Goal: Task Accomplishment & Management: Complete application form

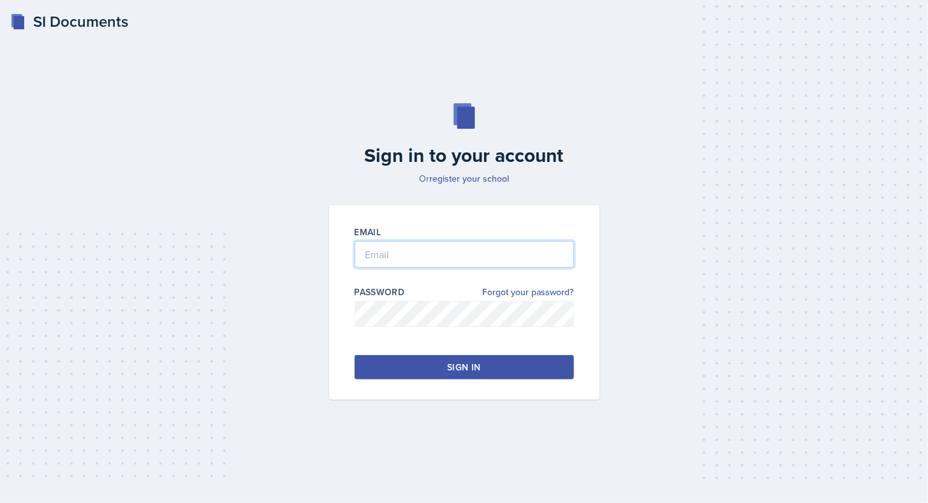
type input "[EMAIL_ADDRESS][DOMAIN_NAME]"
click at [501, 366] on button "Sign in" at bounding box center [464, 367] width 219 height 24
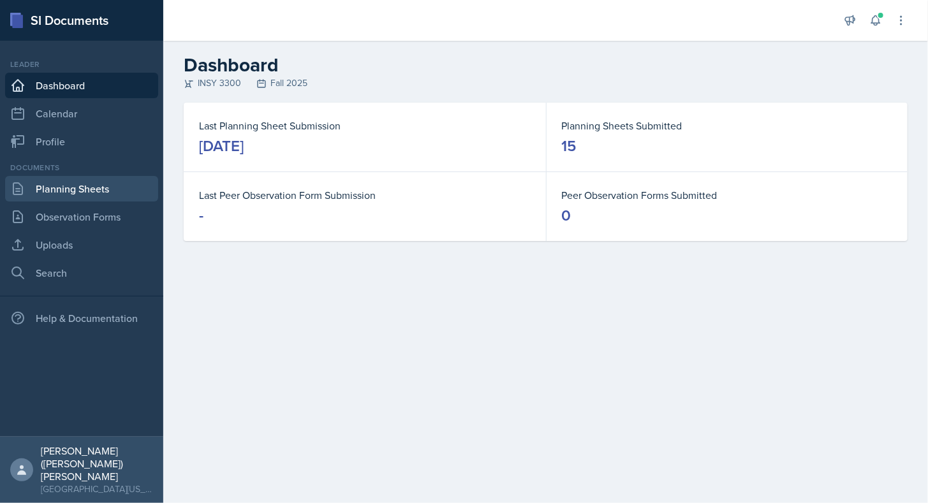
click at [59, 193] on link "Planning Sheets" at bounding box center [81, 189] width 153 height 26
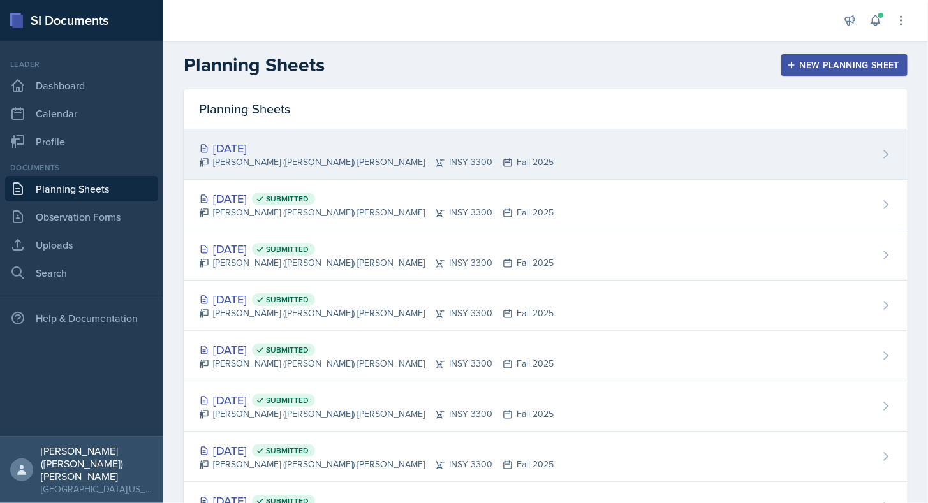
click at [266, 149] on div "[DATE]" at bounding box center [376, 148] width 355 height 17
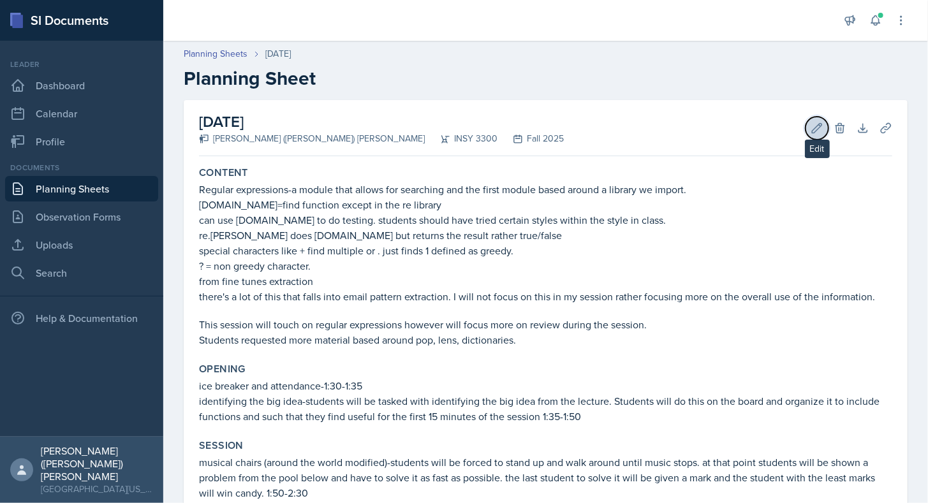
click at [811, 135] on button "Edit" at bounding box center [816, 128] width 23 height 23
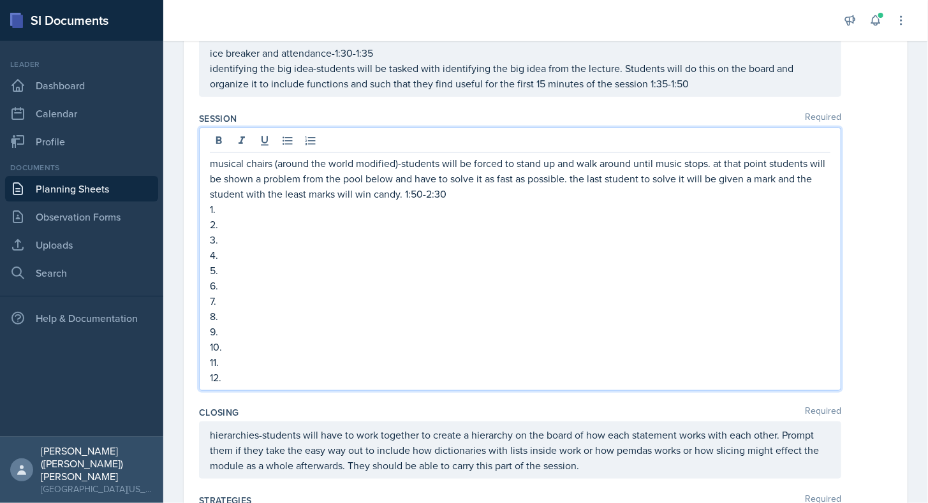
scroll to position [397, 0]
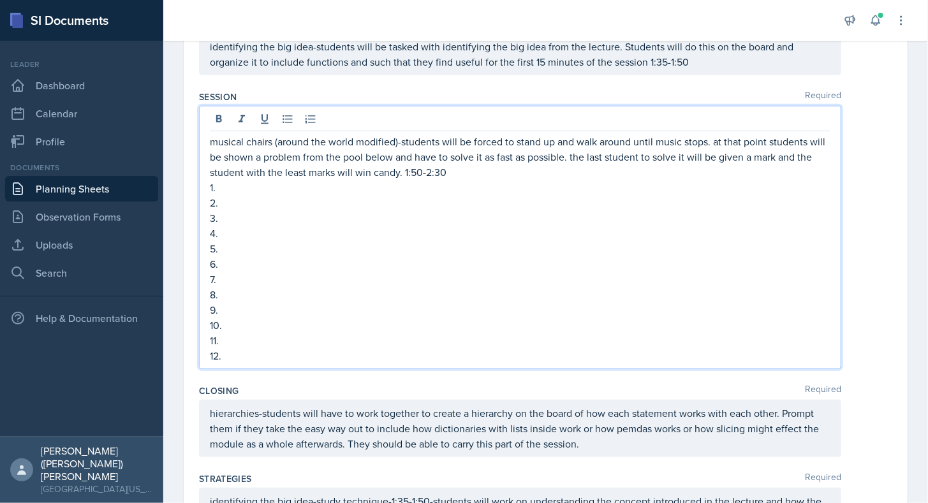
click at [559, 184] on p "1." at bounding box center [520, 187] width 621 height 15
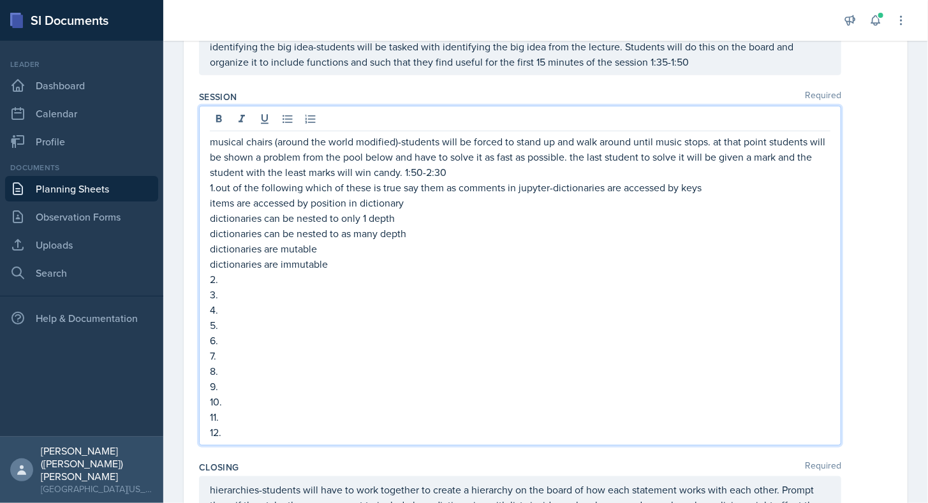
click at [249, 281] on p "2." at bounding box center [520, 279] width 621 height 15
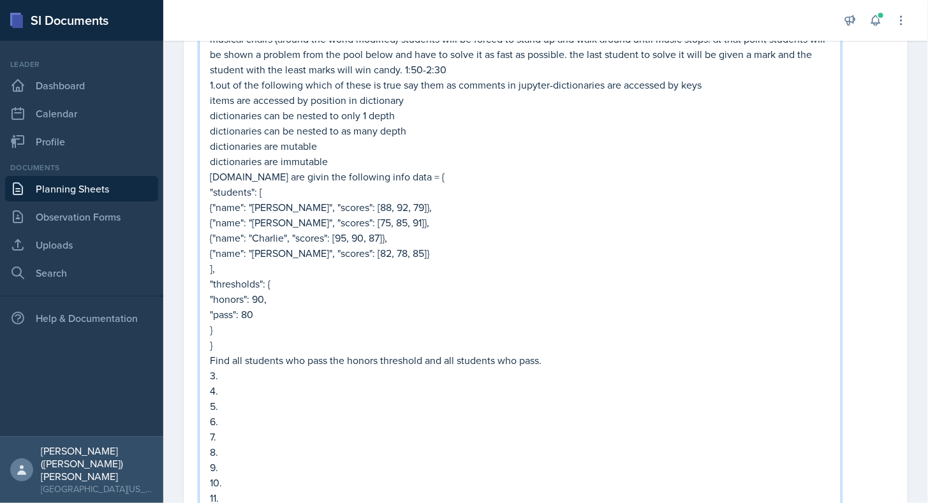
scroll to position [508, 0]
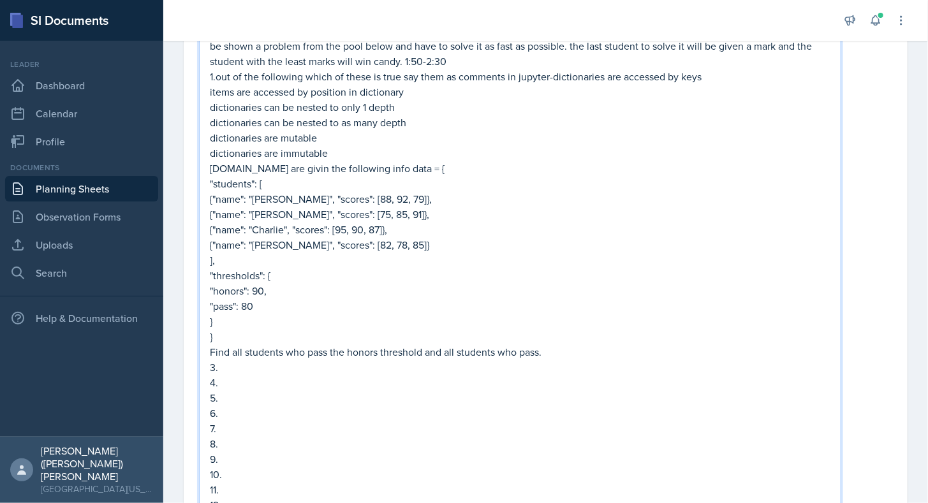
click at [251, 364] on p "3." at bounding box center [520, 367] width 621 height 15
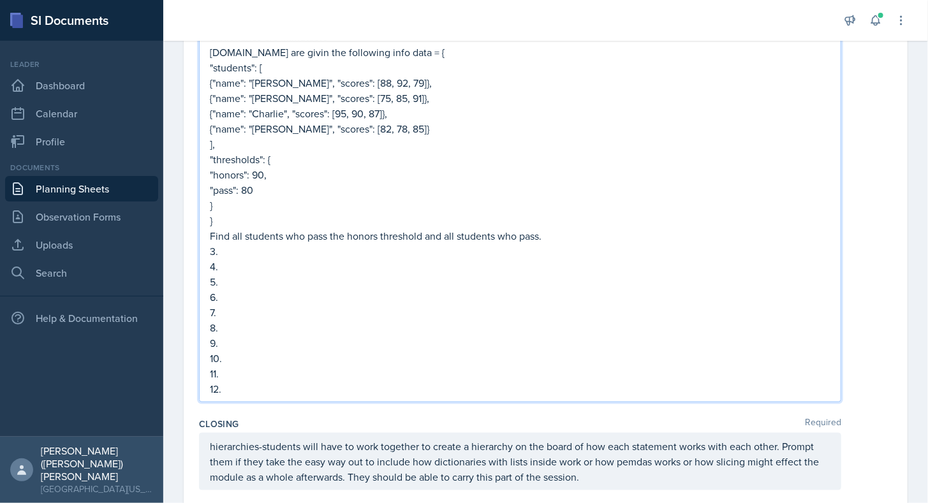
scroll to position [624, 0]
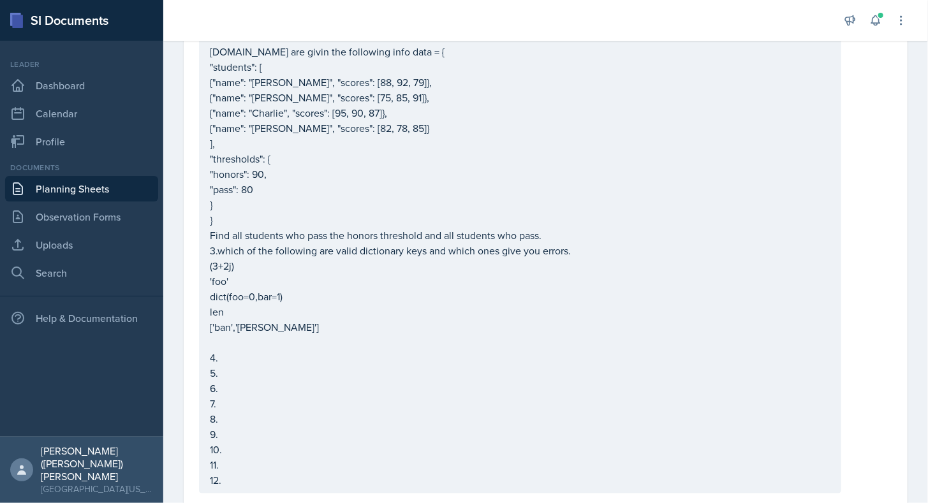
click at [219, 343] on p at bounding box center [520, 342] width 621 height 15
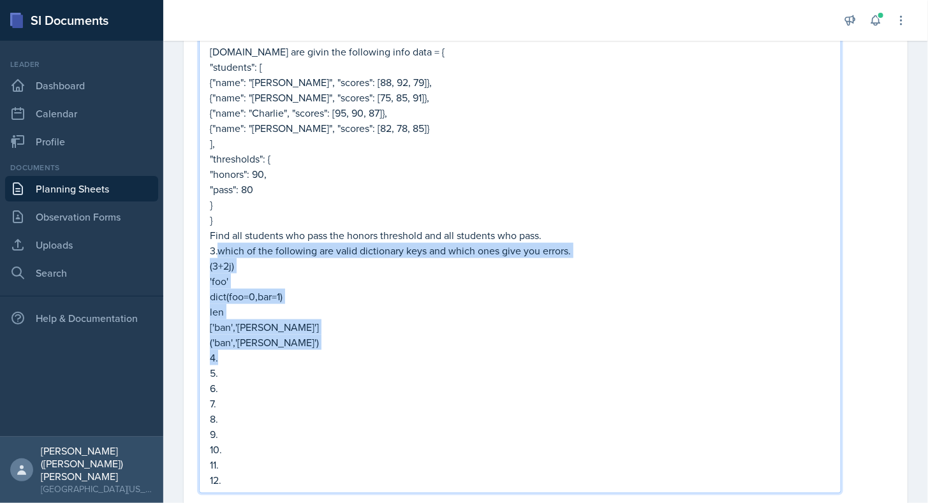
drag, startPoint x: 288, startPoint y: 348, endPoint x: 219, endPoint y: 247, distance: 122.1
click at [219, 247] on div "musical chairs (around the world modified)-students will be forced to stand up …" at bounding box center [520, 197] width 621 height 582
copy div "which of the following are valid dictionary keys and which ones give you errors…"
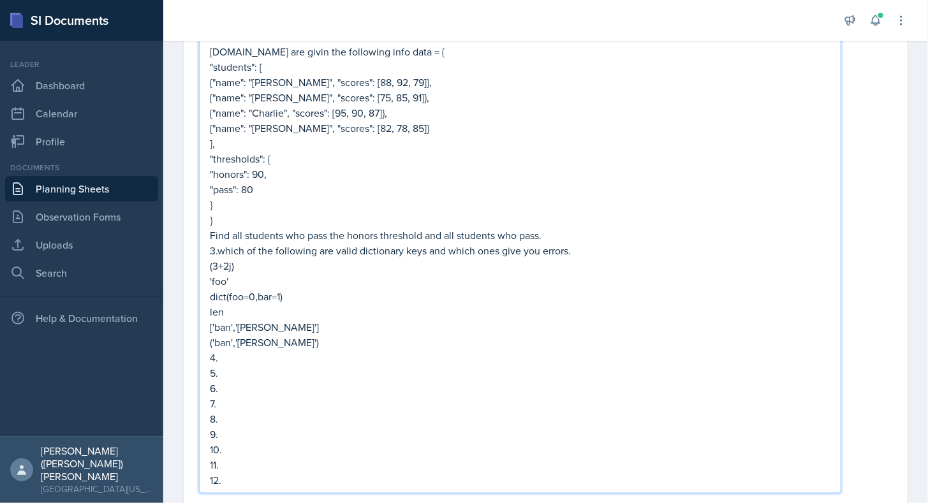
click at [211, 247] on p "3.which of the following are valid dictionary keys and which ones give you erro…" at bounding box center [520, 250] width 621 height 15
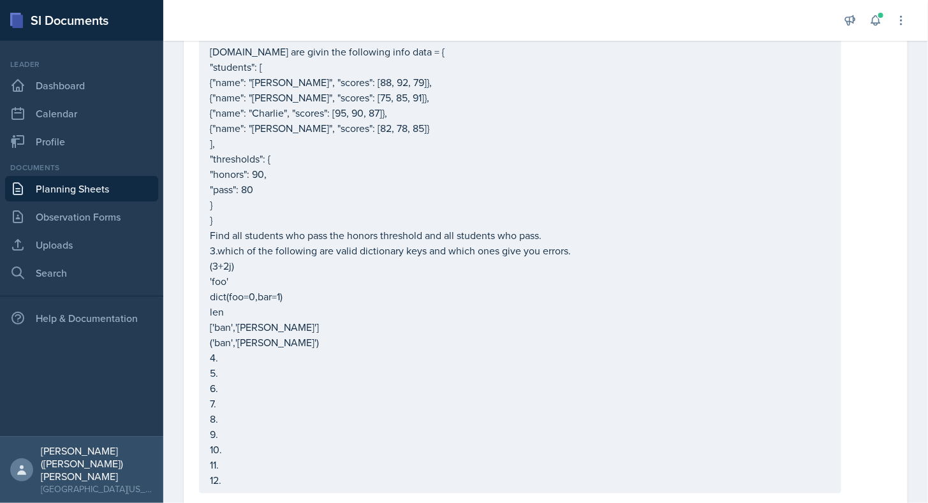
drag, startPoint x: 207, startPoint y: 246, endPoint x: 288, endPoint y: 348, distance: 130.2
click at [288, 348] on div "musical chairs (around the world modified)-students will be forced to stand up …" at bounding box center [520, 185] width 642 height 615
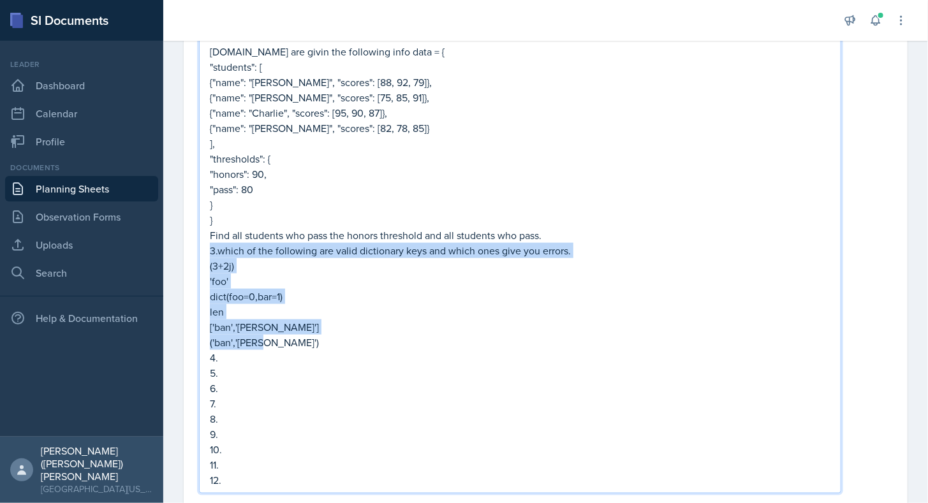
drag, startPoint x: 287, startPoint y: 344, endPoint x: 211, endPoint y: 251, distance: 120.6
click at [211, 251] on div "musical chairs (around the world modified)-students will be forced to stand up …" at bounding box center [520, 197] width 621 height 582
copy div "3.which of the following are valid dictionary keys and which ones give you erro…"
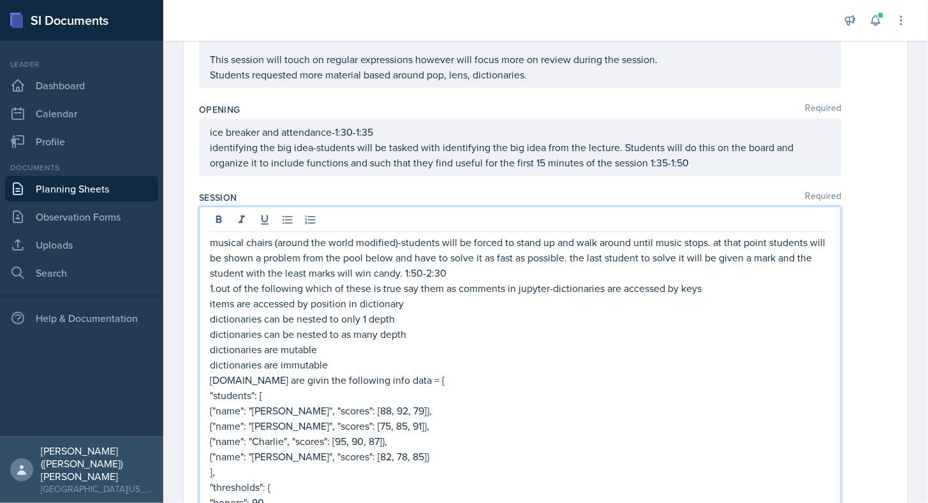
scroll to position [297, 0]
click at [353, 364] on p "dictionaries are immutable" at bounding box center [520, 363] width 621 height 15
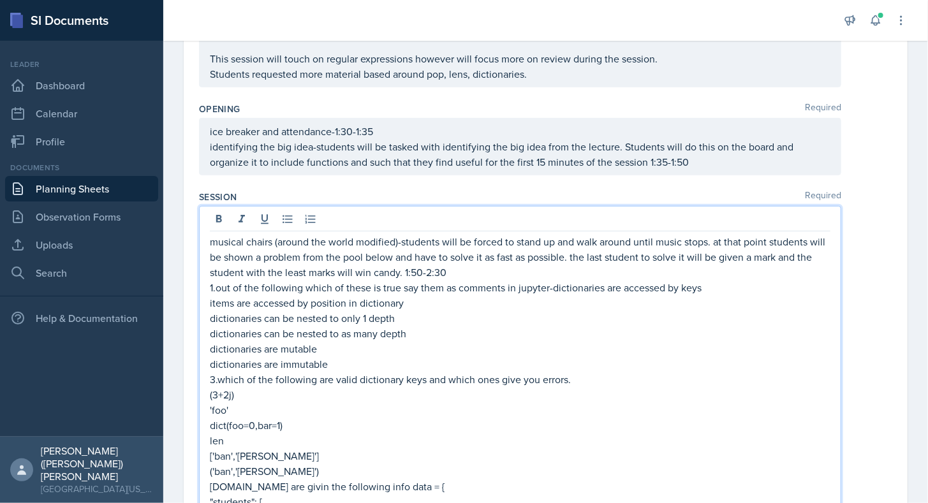
click at [213, 378] on p "3.which of the following are valid dictionary keys and which ones give you erro…" at bounding box center [520, 379] width 621 height 15
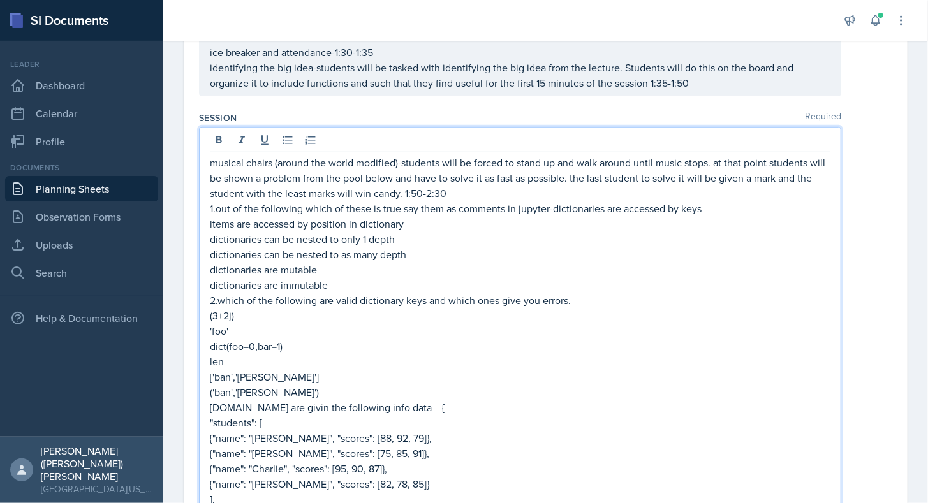
scroll to position [376, 0]
click at [216, 406] on p "[DOMAIN_NAME] are givin the following info data = {" at bounding box center [520, 406] width 621 height 15
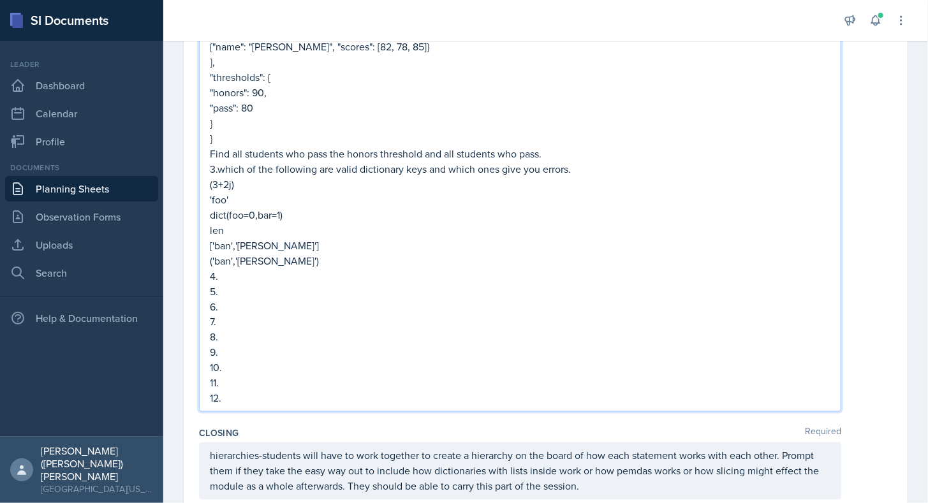
scroll to position [833, 0]
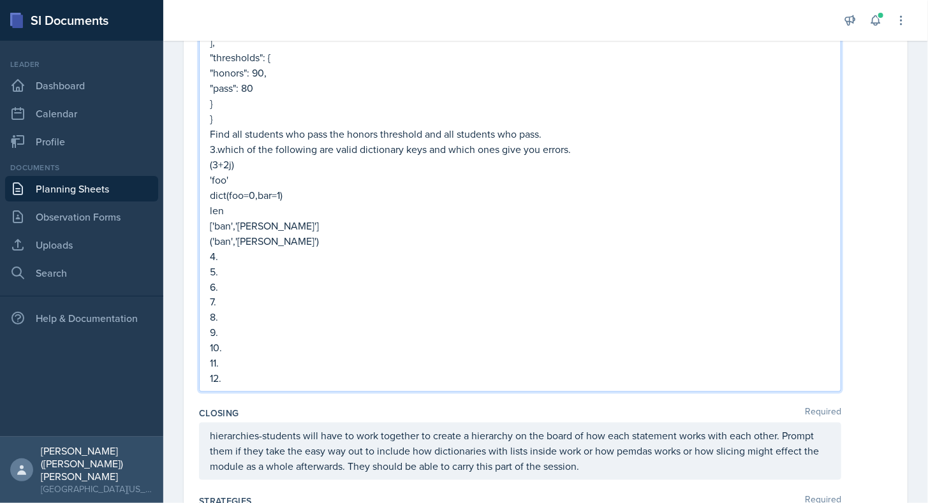
click at [261, 254] on p "4." at bounding box center [520, 256] width 621 height 15
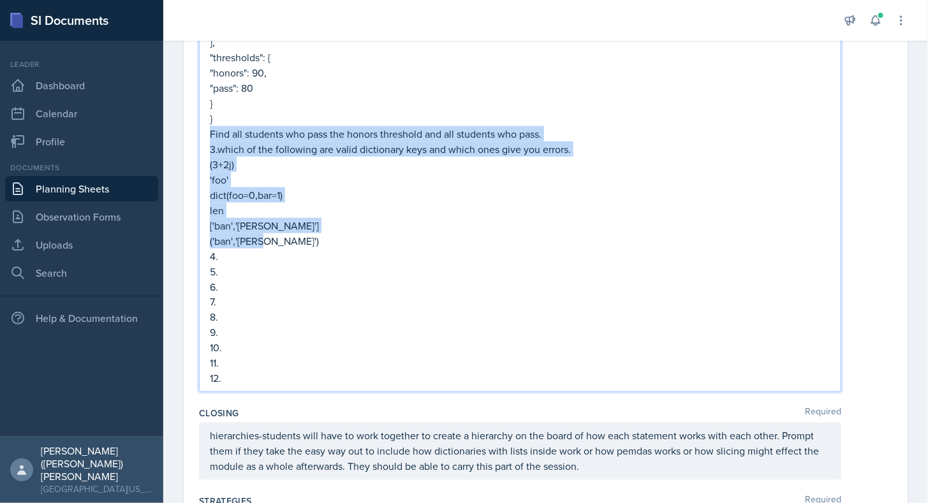
drag, startPoint x: 286, startPoint y: 243, endPoint x: 200, endPoint y: 133, distance: 139.4
click at [200, 133] on div "musical chairs (around the world modified)-students will be forced to stand up …" at bounding box center [520, 31] width 642 height 723
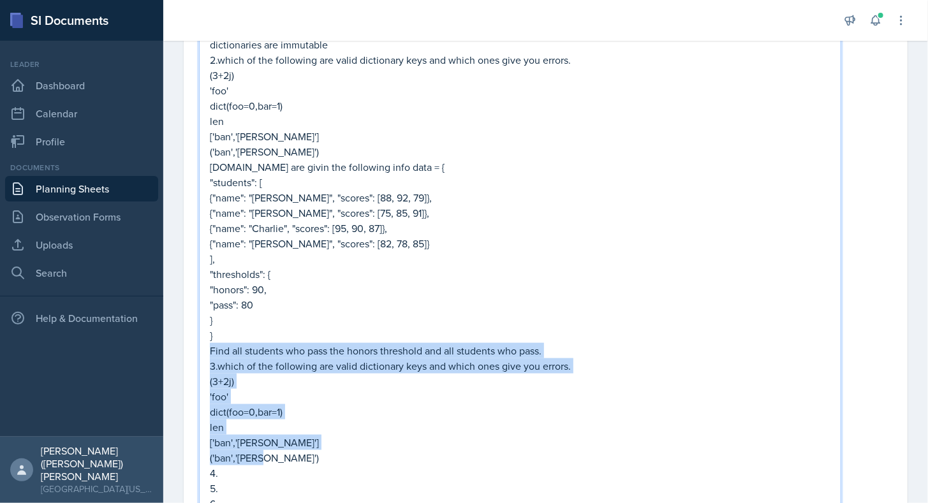
scroll to position [616, 0]
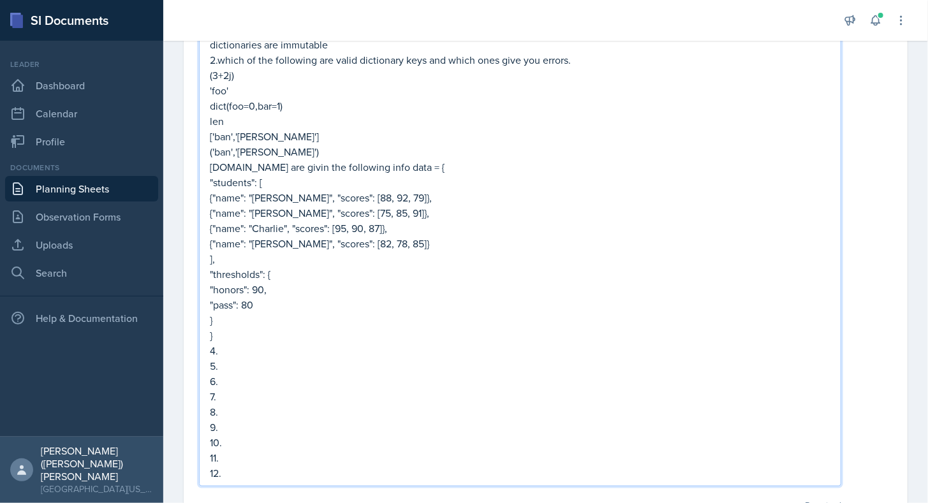
click at [276, 343] on p "4." at bounding box center [520, 350] width 621 height 15
click at [276, 328] on p "}" at bounding box center [520, 335] width 621 height 15
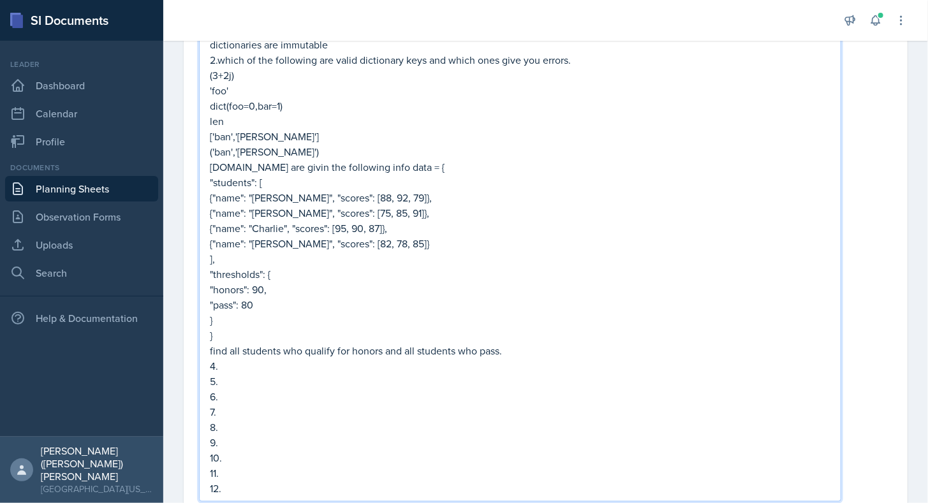
click at [360, 241] on p "{"name": "[PERSON_NAME]", "scores": [82, 78, 85]}" at bounding box center [520, 243] width 621 height 15
click at [353, 242] on p "{"name": "[PERSON_NAME]", "scores": [82, 78, 85]}" at bounding box center [520, 243] width 621 height 15
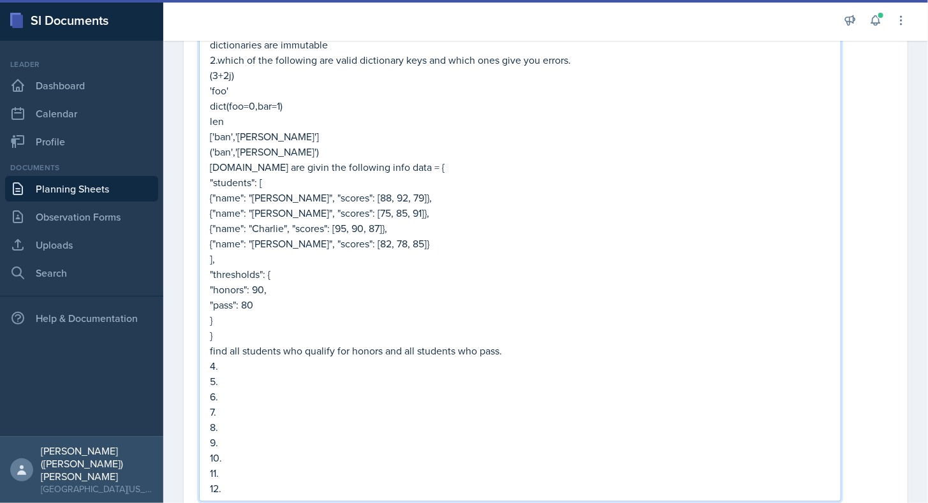
click at [435, 232] on p "{"name": "Charlie", "scores": [95, 90, 87]}," at bounding box center [520, 228] width 621 height 15
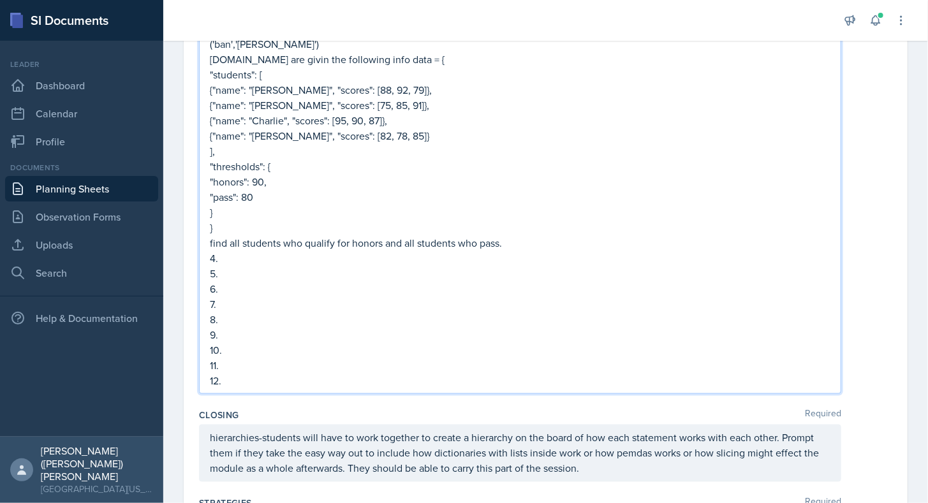
scroll to position [724, 0]
click at [239, 259] on p "4." at bounding box center [520, 257] width 621 height 15
click at [393, 88] on p "{"name": "[PERSON_NAME]", "scores": [88, 92, 79]}," at bounding box center [520, 89] width 621 height 15
click at [253, 267] on p "5." at bounding box center [520, 272] width 621 height 15
click at [254, 261] on p "4." at bounding box center [520, 257] width 621 height 15
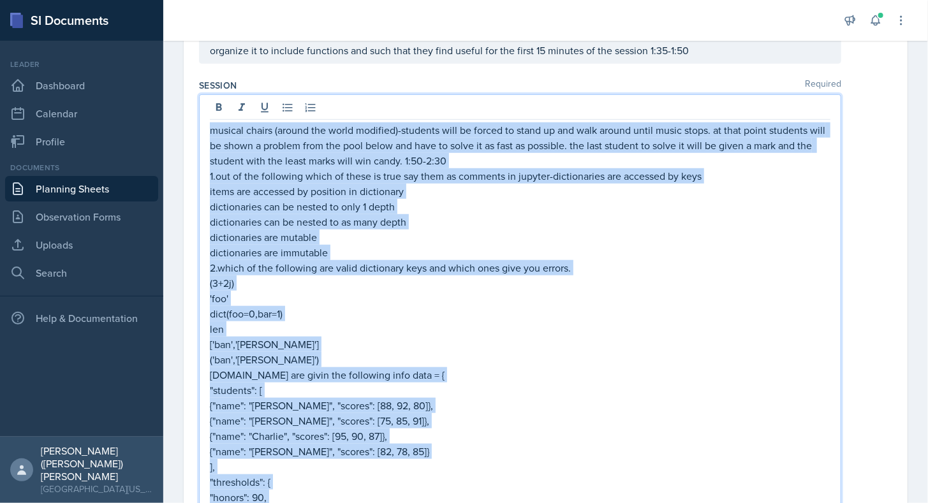
scroll to position [0, 0]
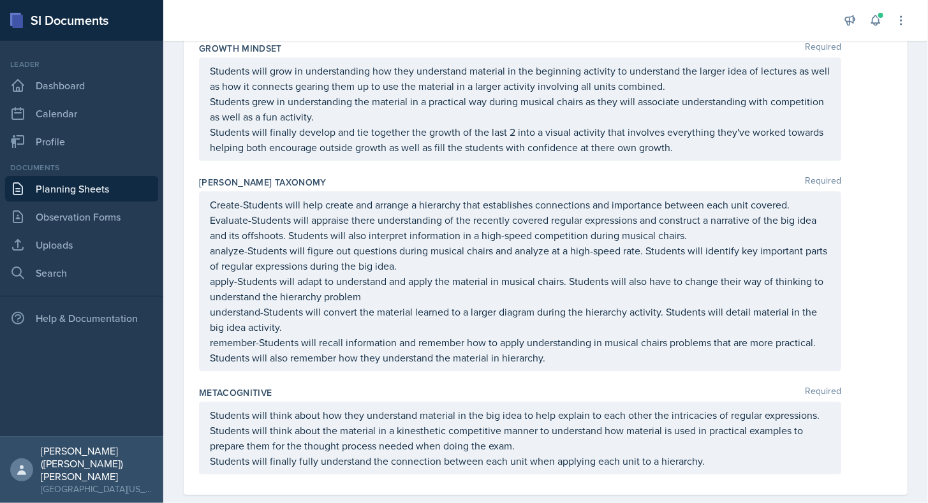
drag, startPoint x: 529, startPoint y: 331, endPoint x: 230, endPoint y: 9, distance: 440.0
click at [230, 9] on div "Announcements Planning Sheets [DATE] 8:48 AM Hi Everyone! Make sure you're comp…" at bounding box center [545, 251] width 765 height 503
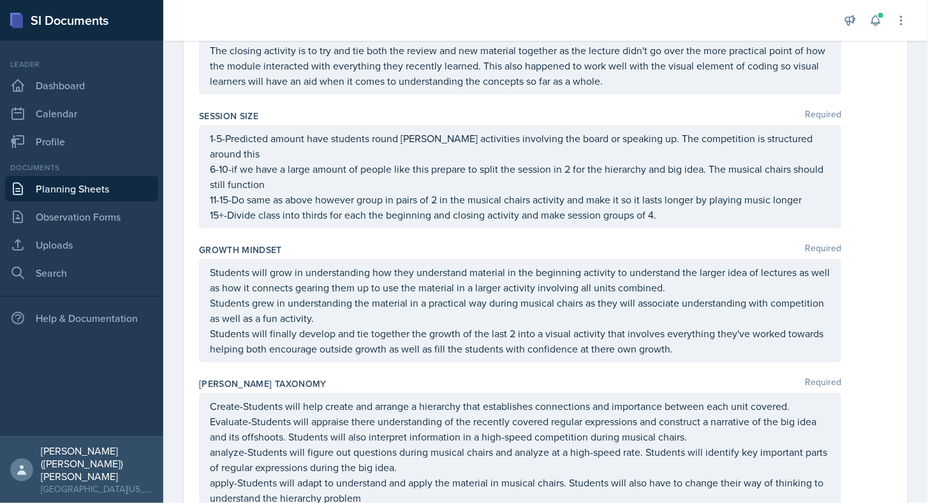
drag, startPoint x: 230, startPoint y: 9, endPoint x: 222, endPoint y: 55, distance: 47.2
click at [222, 55] on div "Announcements Planning Sheets [DATE] 8:48 AM Hi Everyone! Make sure you're comp…" at bounding box center [545, 251] width 765 height 503
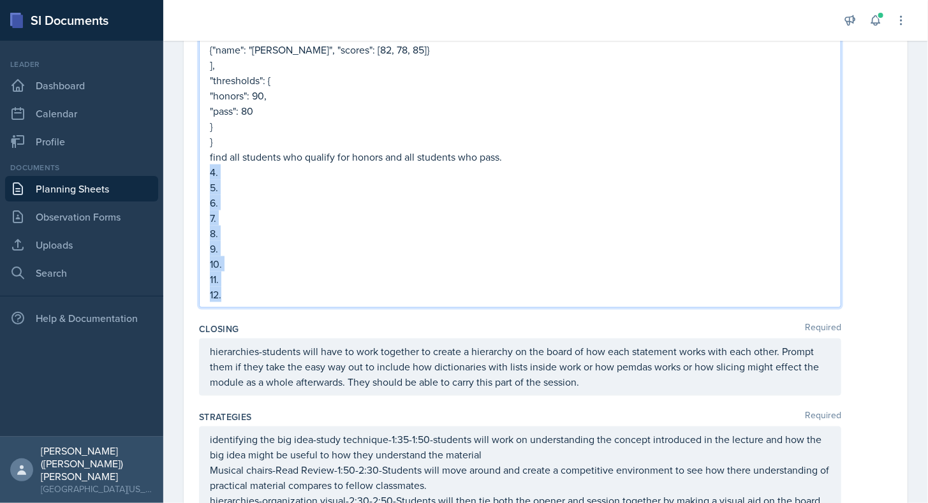
click at [258, 180] on p "5." at bounding box center [520, 187] width 621 height 15
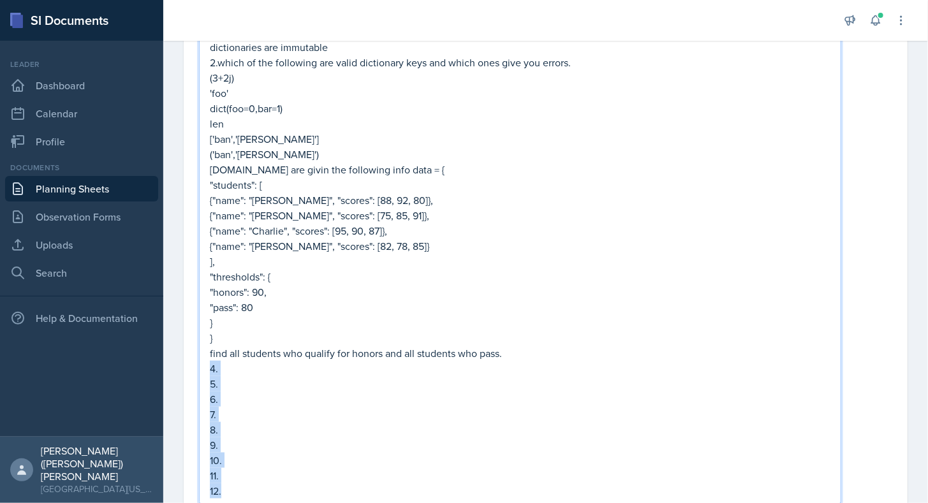
scroll to position [612, 0]
click at [529, 351] on p "find all students who qualify for honors and all students who pass." at bounding box center [520, 354] width 621 height 15
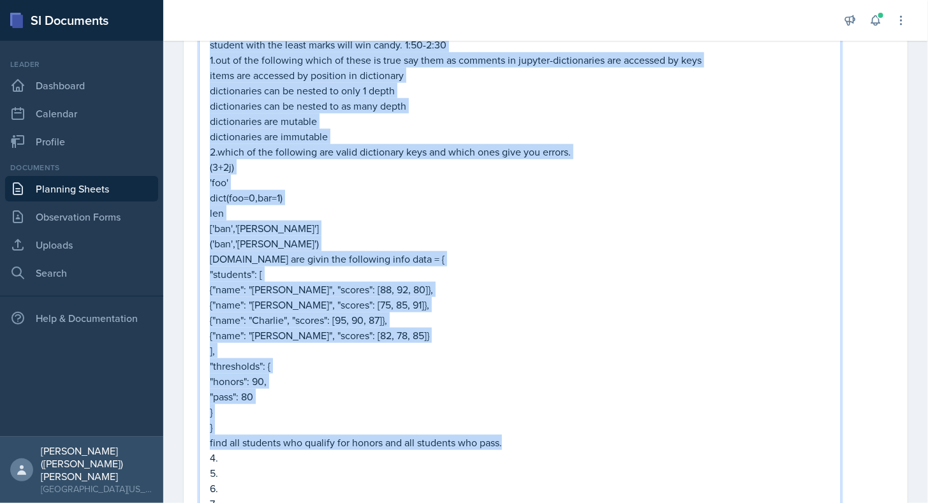
scroll to position [392, 0]
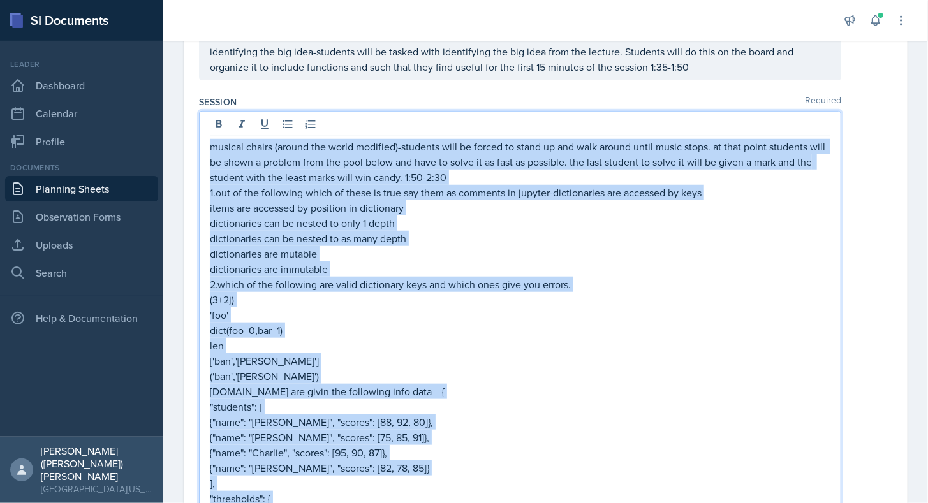
drag, startPoint x: 514, startPoint y: 354, endPoint x: 204, endPoint y: 142, distance: 375.4
click at [204, 142] on div "musical chairs (around the world modified)-students will be forced to stand up …" at bounding box center [520, 418] width 642 height 615
copy div "musical chairs (around the world modified)-students will be forced to stand up …"
click at [210, 189] on p "1.out of the following which of these is true say them as comments in jupyter-d…" at bounding box center [520, 192] width 621 height 15
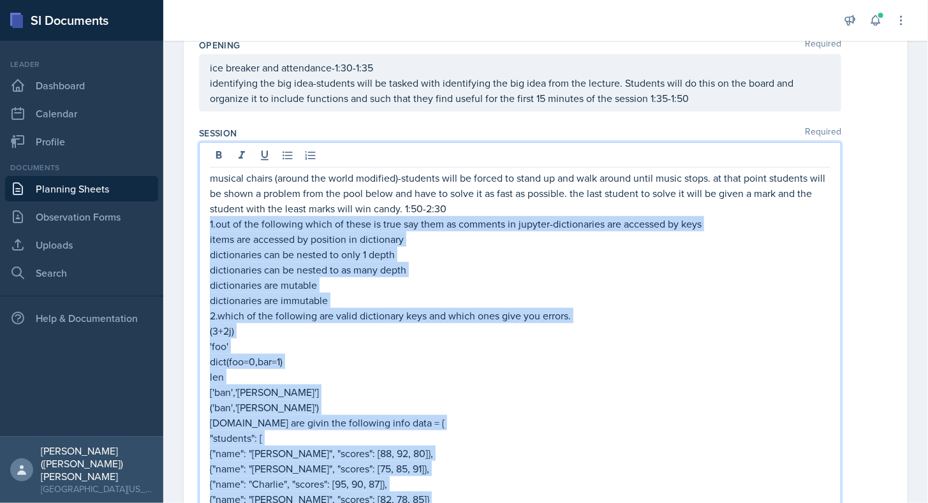
scroll to position [761, 0]
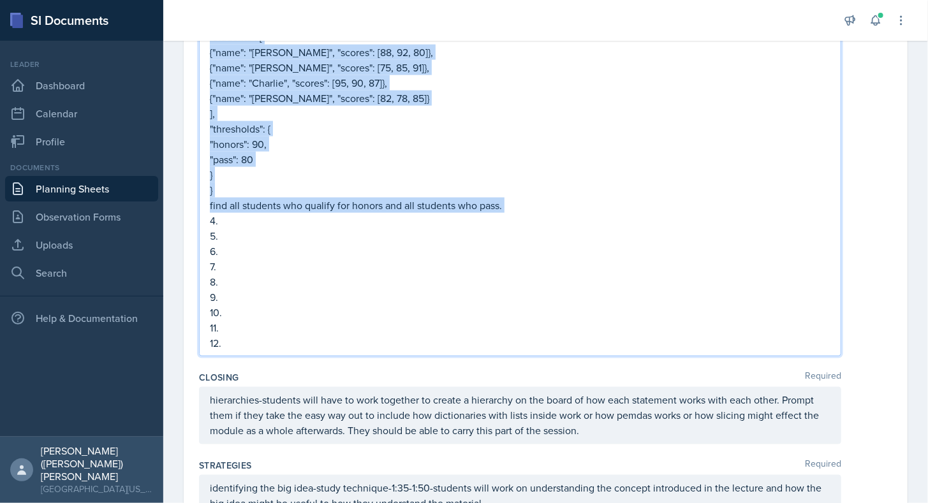
drag, startPoint x: 210, startPoint y: 189, endPoint x: 543, endPoint y: 207, distance: 334.0
click at [543, 207] on div "musical chairs (around the world modified)-students will be forced to stand up …" at bounding box center [520, 60] width 621 height 582
copy div "1.out of the following which of these is true say them as comments in jupyter-d…"
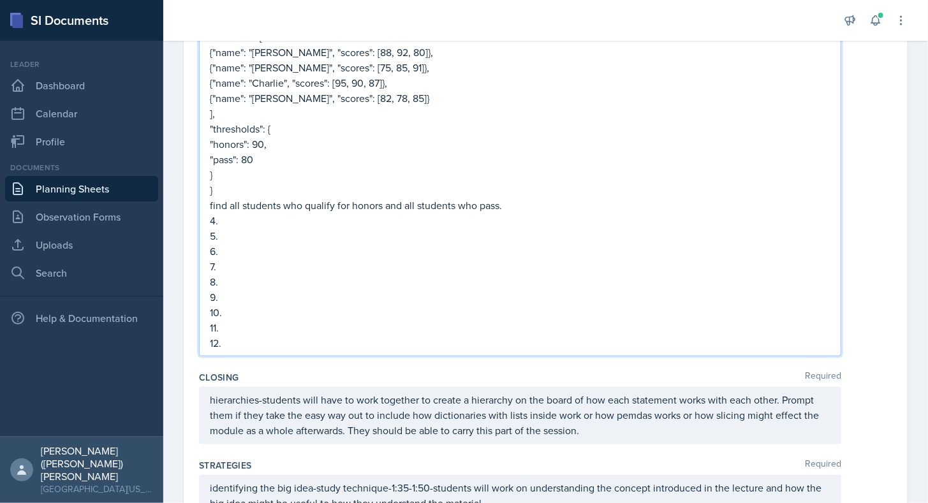
click at [240, 220] on p "4." at bounding box center [520, 220] width 621 height 15
click at [247, 232] on p "5." at bounding box center [520, 235] width 621 height 15
click at [251, 219] on p "[DOMAIN_NAME]" at bounding box center [520, 220] width 621 height 15
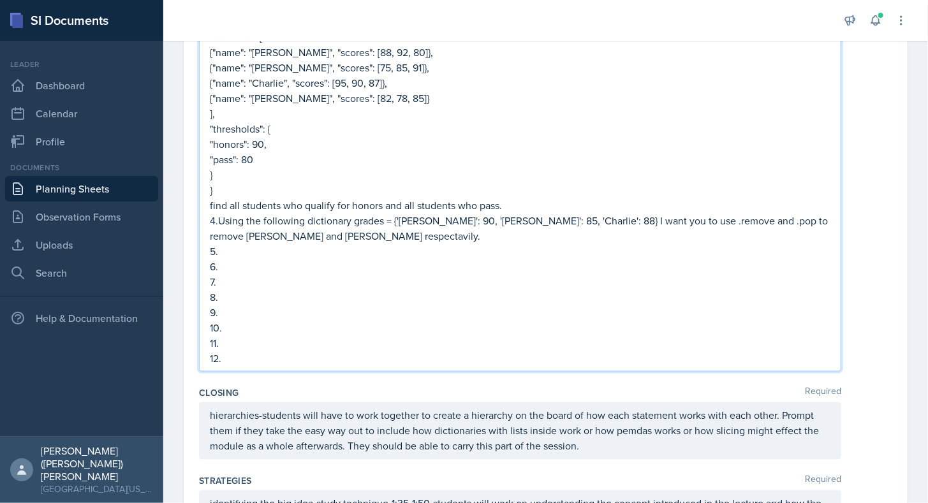
click at [238, 253] on p "5." at bounding box center [520, 251] width 621 height 15
drag, startPoint x: 404, startPoint y: 246, endPoint x: 219, endPoint y: 246, distance: 184.9
click at [219, 246] on p "5.using len count how mnay elements are" at bounding box center [520, 251] width 621 height 15
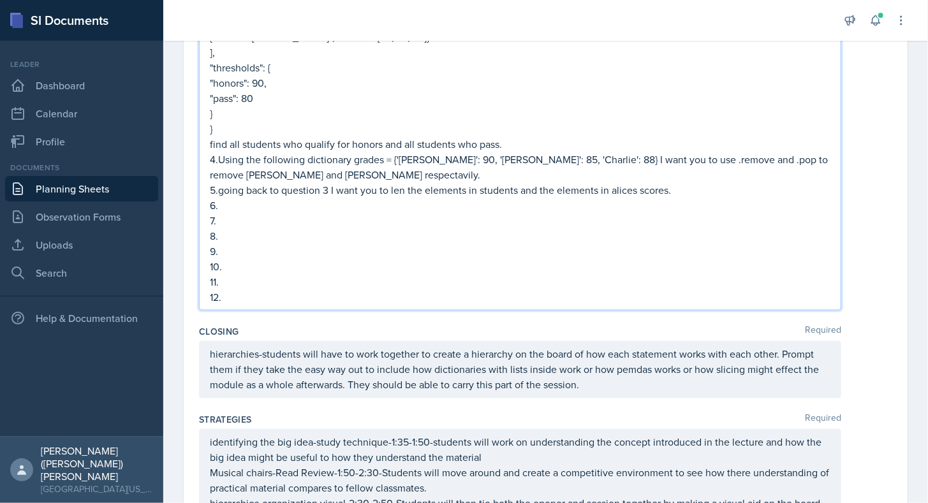
scroll to position [828, 0]
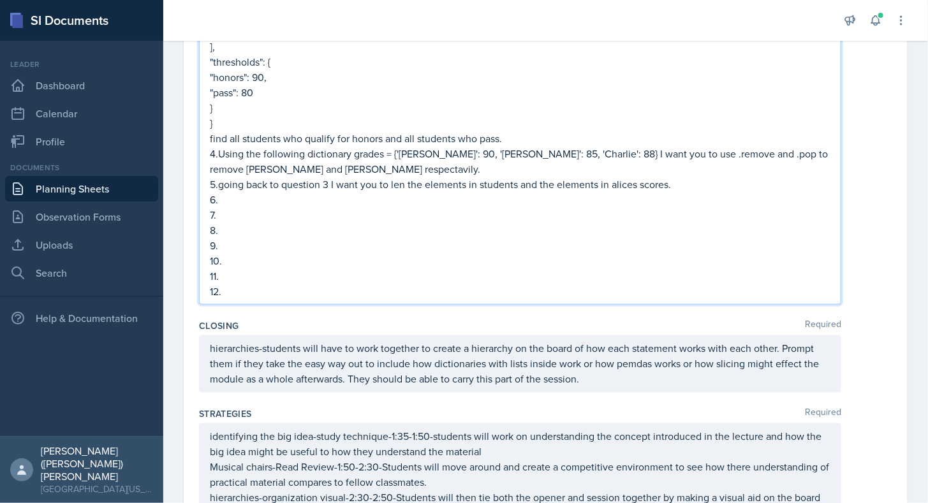
click at [390, 207] on p "7." at bounding box center [520, 214] width 621 height 15
click at [397, 193] on p "6." at bounding box center [520, 199] width 621 height 15
click at [248, 215] on p "7." at bounding box center [520, 214] width 621 height 15
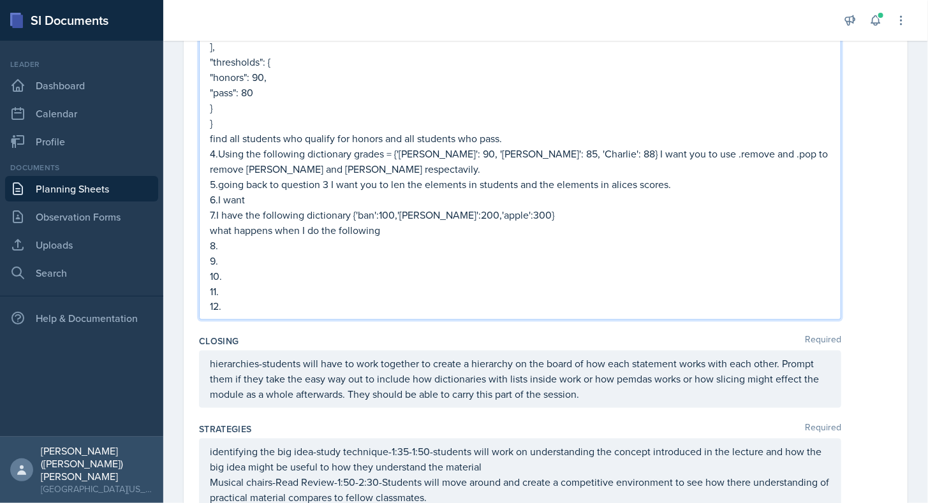
click at [489, 215] on p "7.I have the following dictionary {'ban':100,'[PERSON_NAME]':200,'apple':300}" at bounding box center [520, 214] width 621 height 15
click at [397, 233] on p "what happens when I do the following" at bounding box center [520, 230] width 621 height 15
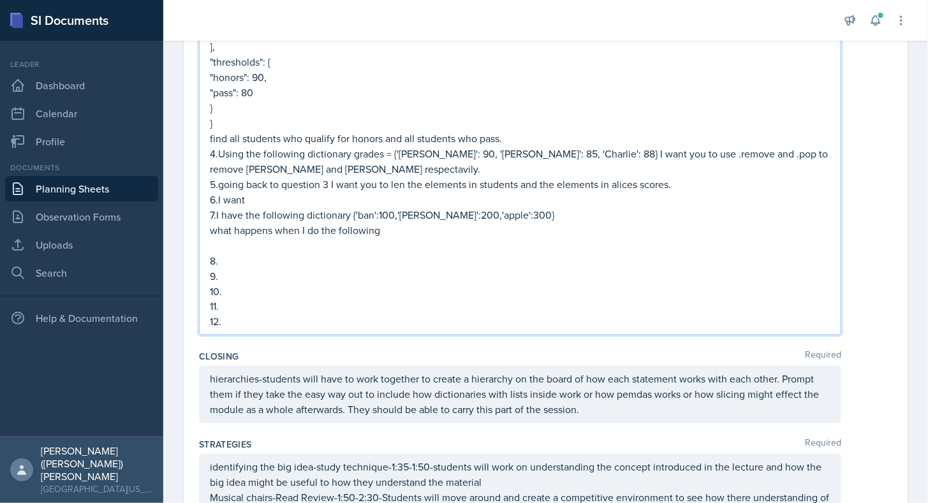
click at [351, 212] on p "7.I have the following dictionary {'ban':100,'[PERSON_NAME]':200,'apple':300}" at bounding box center [520, 214] width 621 height 15
click at [412, 239] on p at bounding box center [520, 245] width 621 height 15
click at [230, 260] on p "8." at bounding box center [520, 260] width 621 height 15
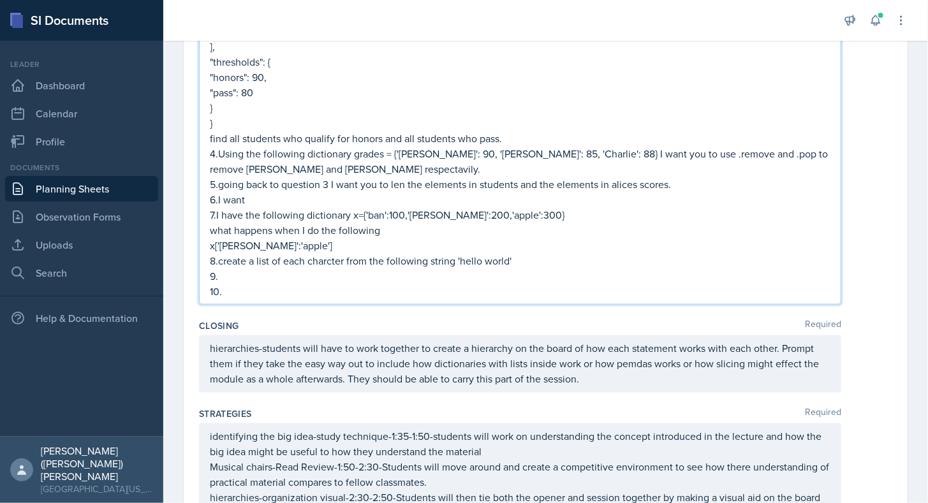
click at [281, 273] on p "9." at bounding box center [520, 275] width 621 height 15
click at [541, 260] on p "8.create a list of each charcter from the following string 'hello world'" at bounding box center [520, 260] width 621 height 15
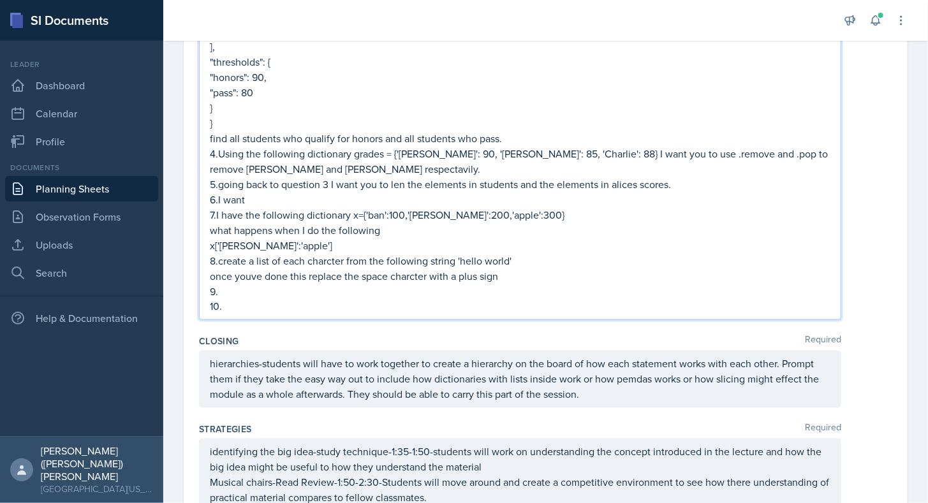
click at [299, 295] on p "9." at bounding box center [520, 291] width 621 height 15
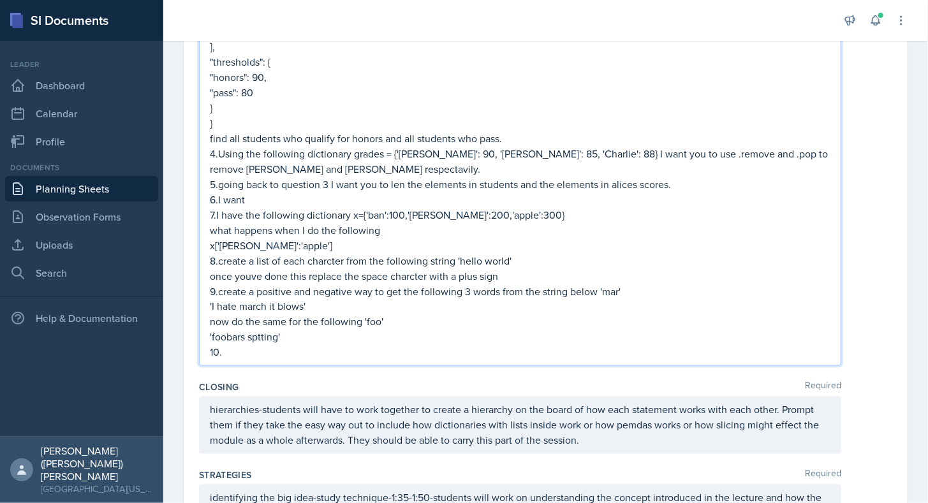
click at [243, 349] on p "10." at bounding box center [520, 352] width 621 height 15
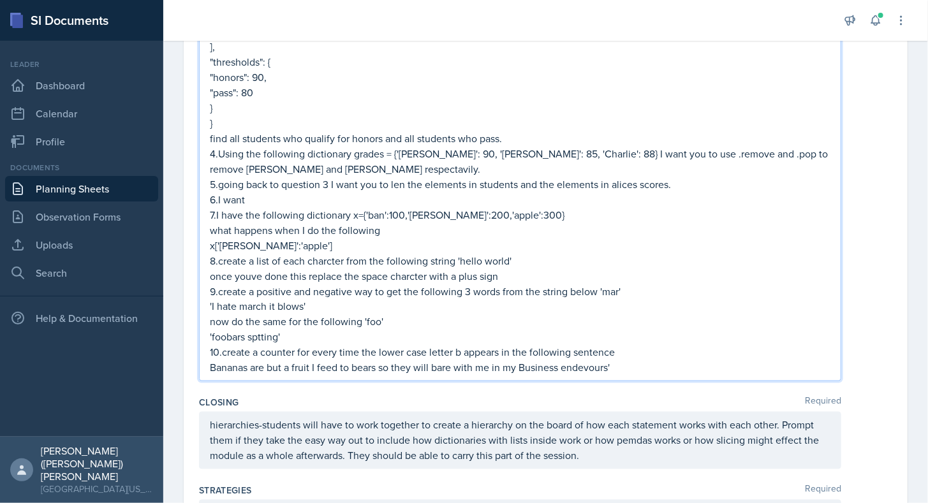
click at [207, 366] on div "musical chairs (around the world modified)-students will be forced to stand up …" at bounding box center [520, 27] width 642 height 707
click at [212, 366] on p "Bananas are but a fruit I feed to bears so they will bare with me in my Busines…" at bounding box center [520, 367] width 621 height 15
click at [550, 364] on p "'Bananas are but a fruit I feed to bears so they will bare with me in my Busine…" at bounding box center [520, 367] width 621 height 15
click at [666, 362] on p "'Bananas are but a fruit I feed to bears so they will bare with me in my Busine…" at bounding box center [520, 367] width 621 height 15
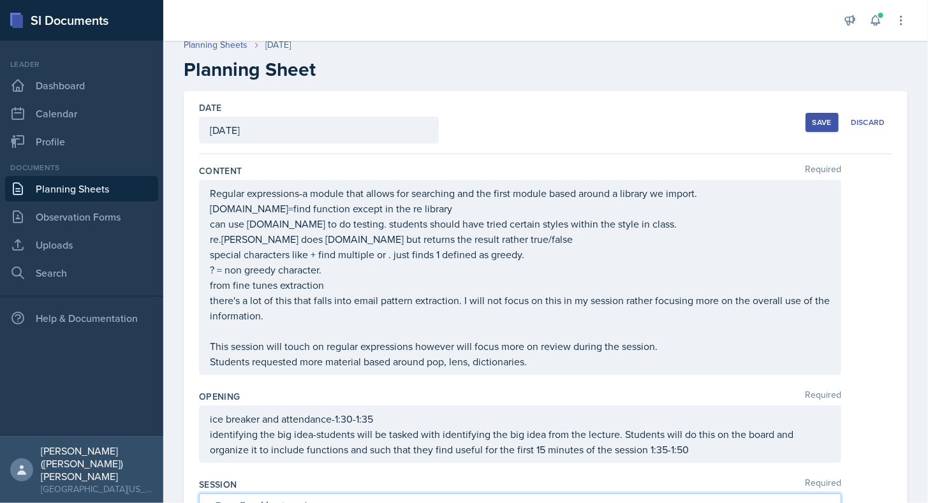
scroll to position [0, 0]
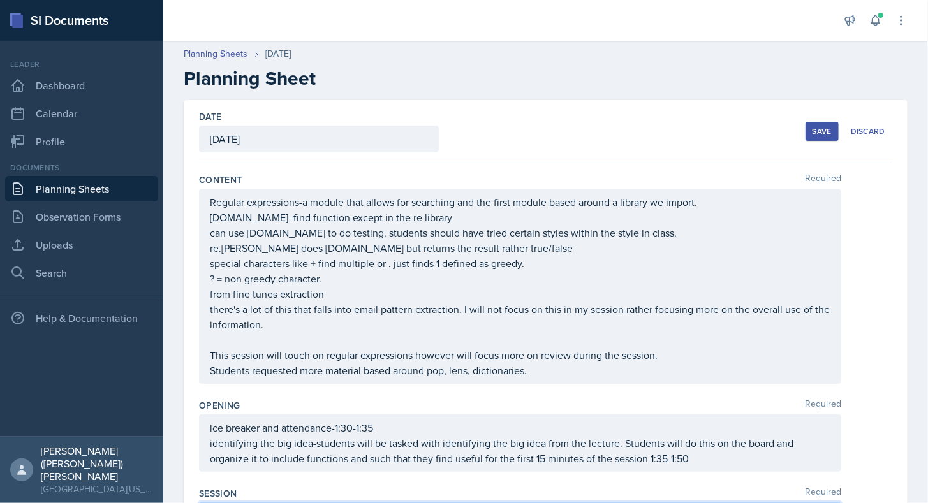
click at [814, 132] on div "Save" at bounding box center [821, 131] width 19 height 10
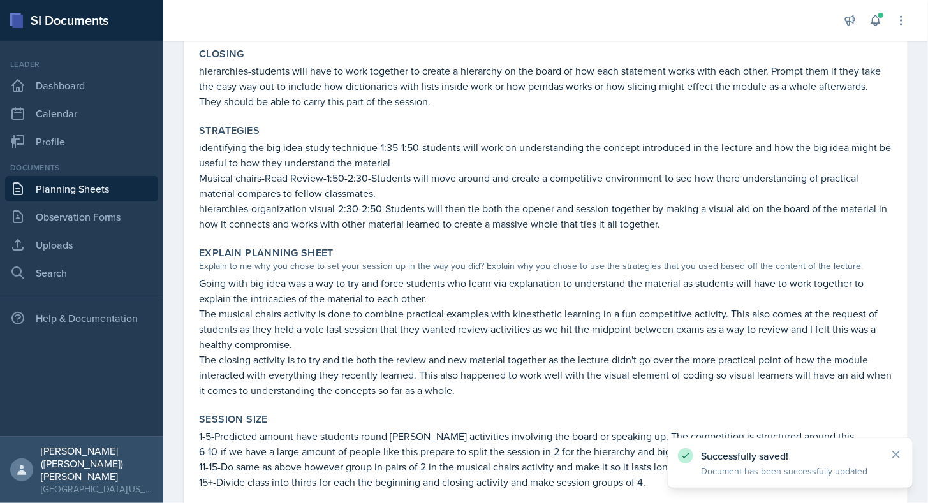
scroll to position [1552, 0]
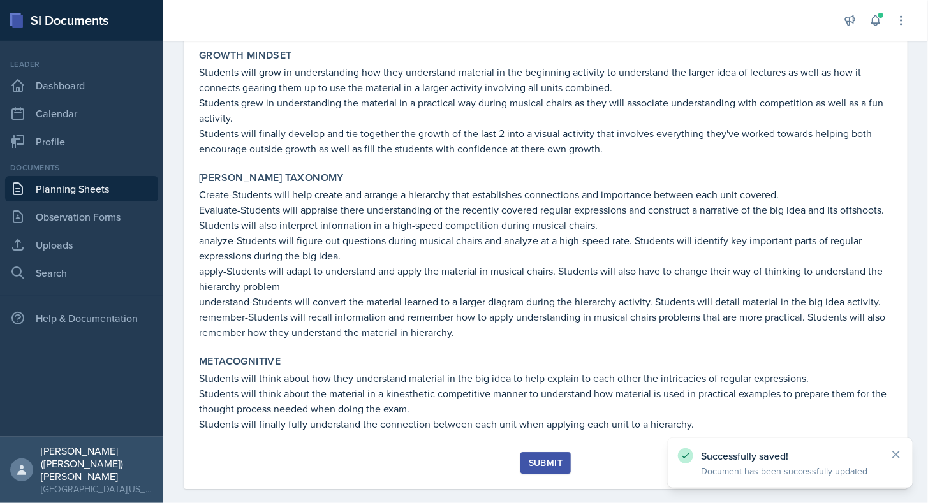
click at [545, 458] on div "Submit" at bounding box center [546, 463] width 34 height 10
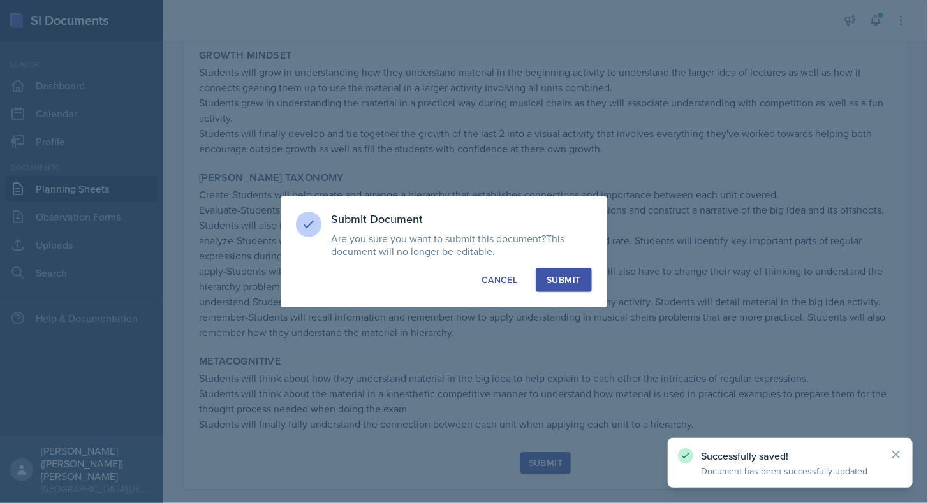
click at [574, 277] on div "Submit" at bounding box center [564, 280] width 34 height 13
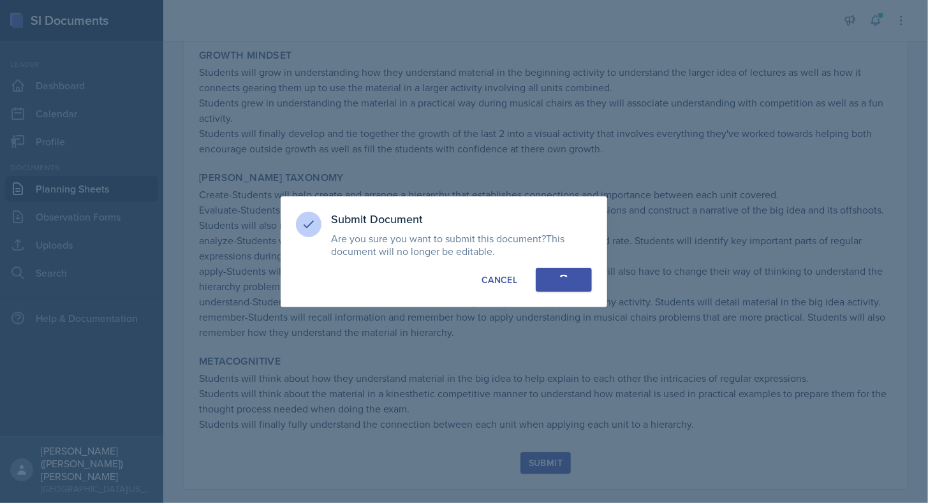
scroll to position [1515, 0]
